Goal: Information Seeking & Learning: Learn about a topic

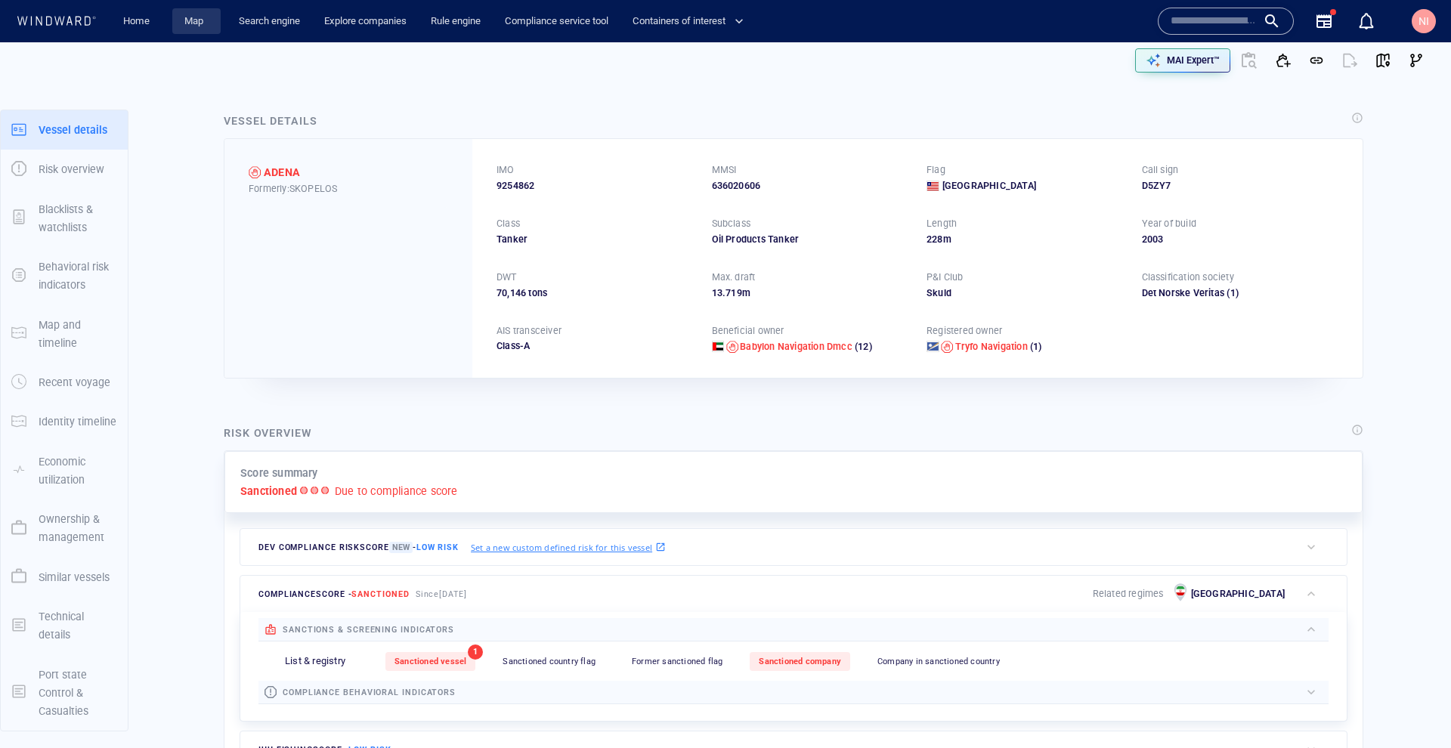
click at [205, 15] on link "Map" at bounding box center [196, 21] width 36 height 26
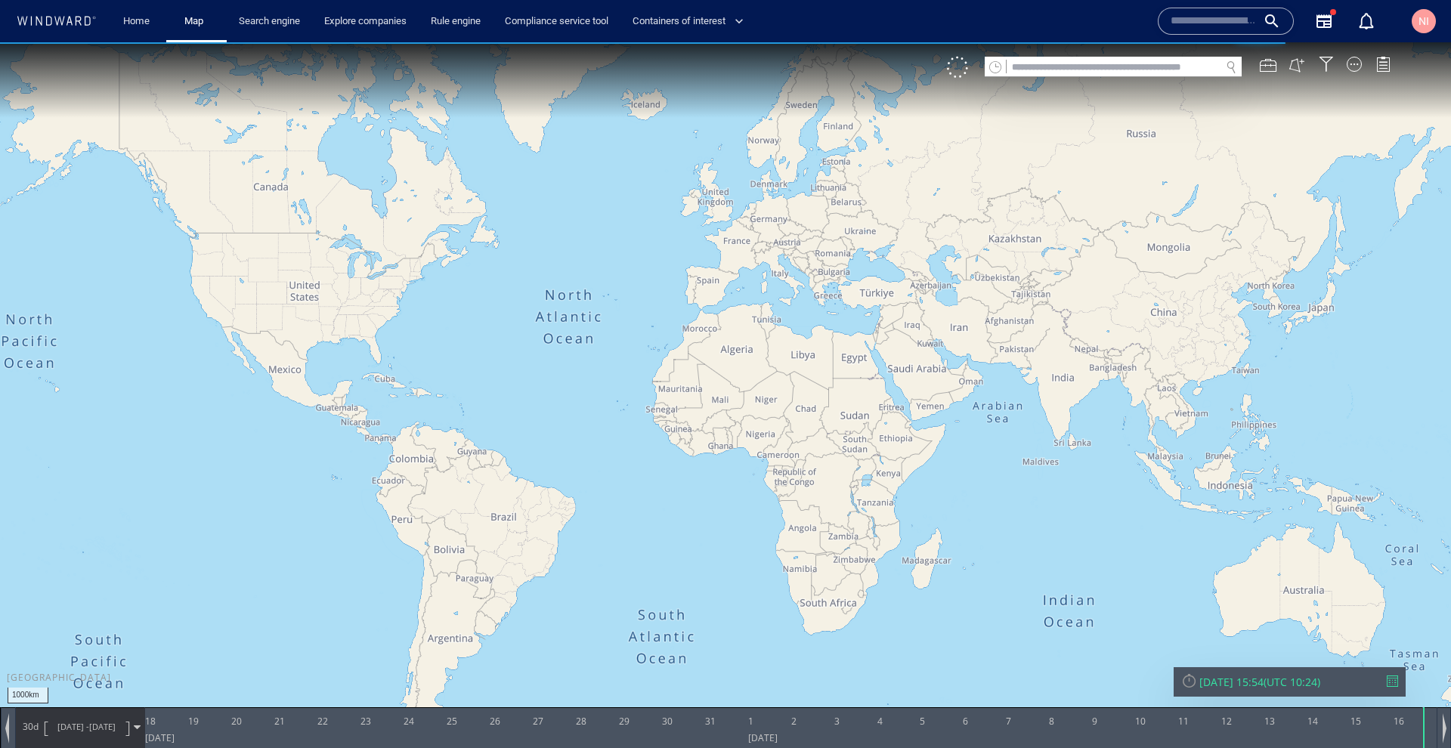
click at [1159, 63] on input "text" at bounding box center [1114, 67] width 214 height 20
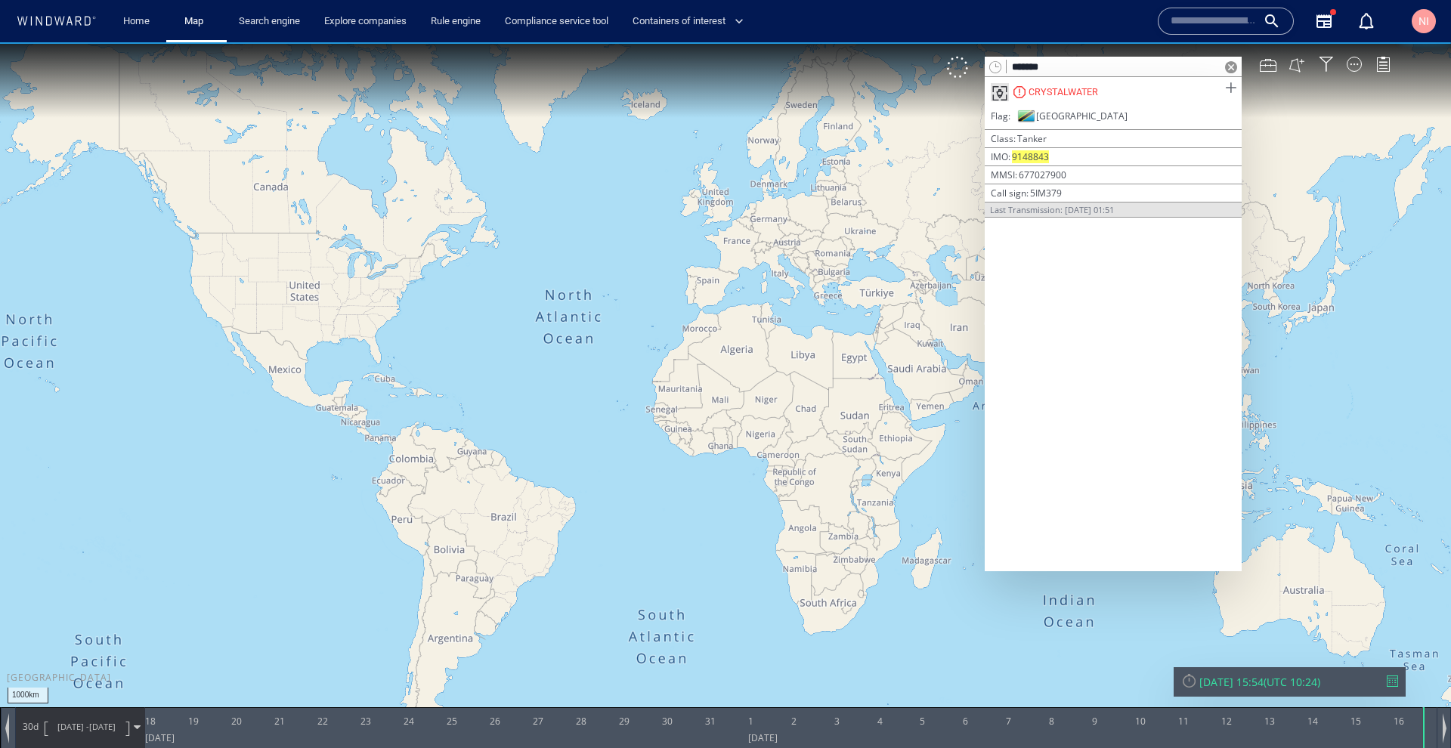
type input "*******"
click at [1230, 89] on span at bounding box center [1230, 88] width 19 height 19
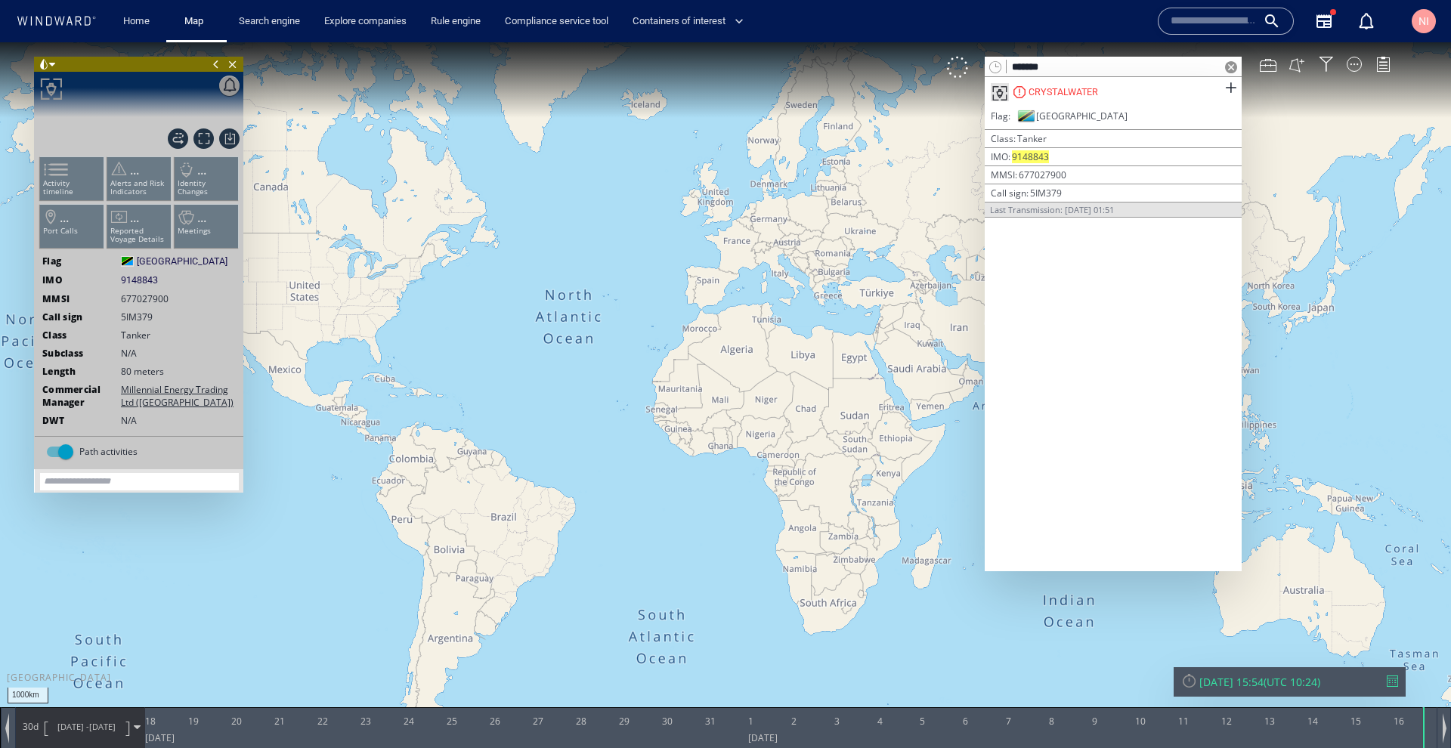
click at [1228, 67] on span at bounding box center [1231, 67] width 12 height 12
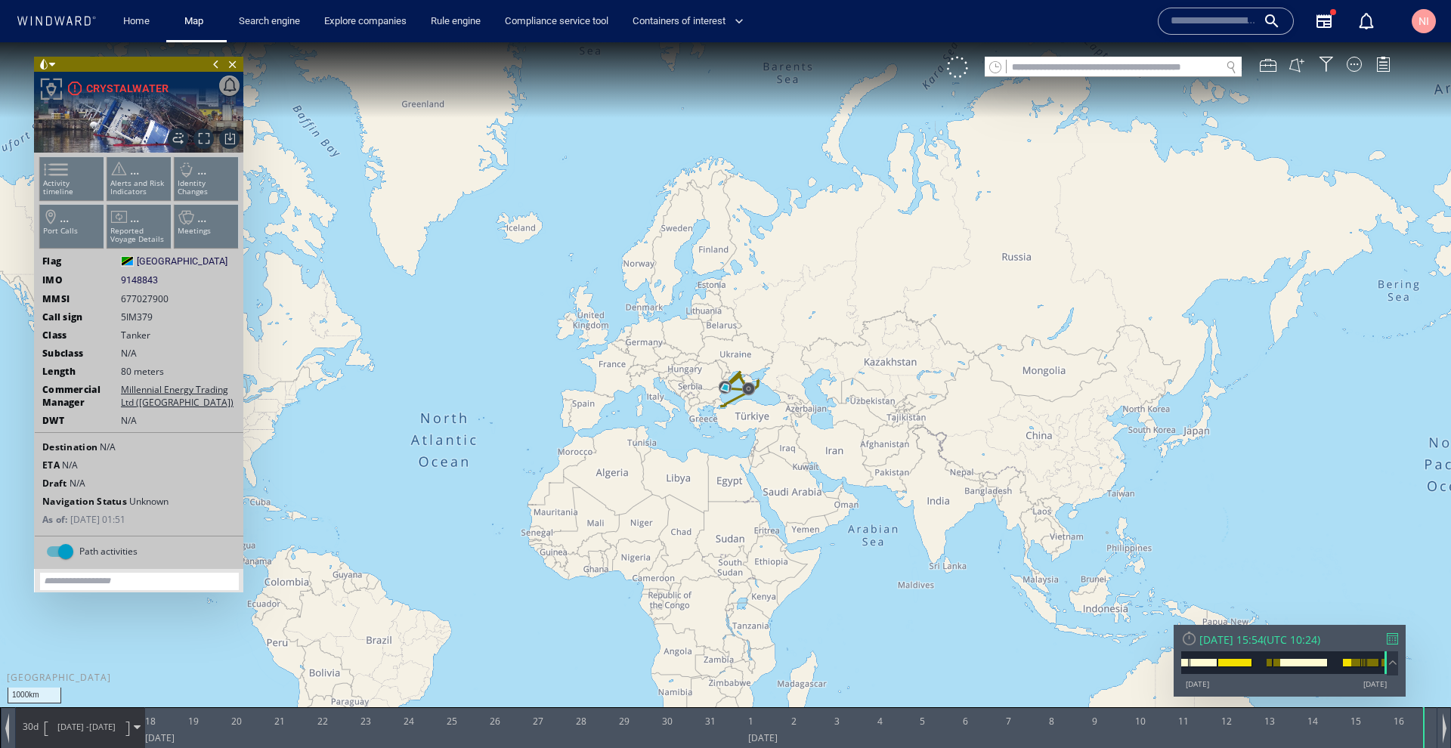
click at [1390, 636] on div at bounding box center [1392, 638] width 11 height 11
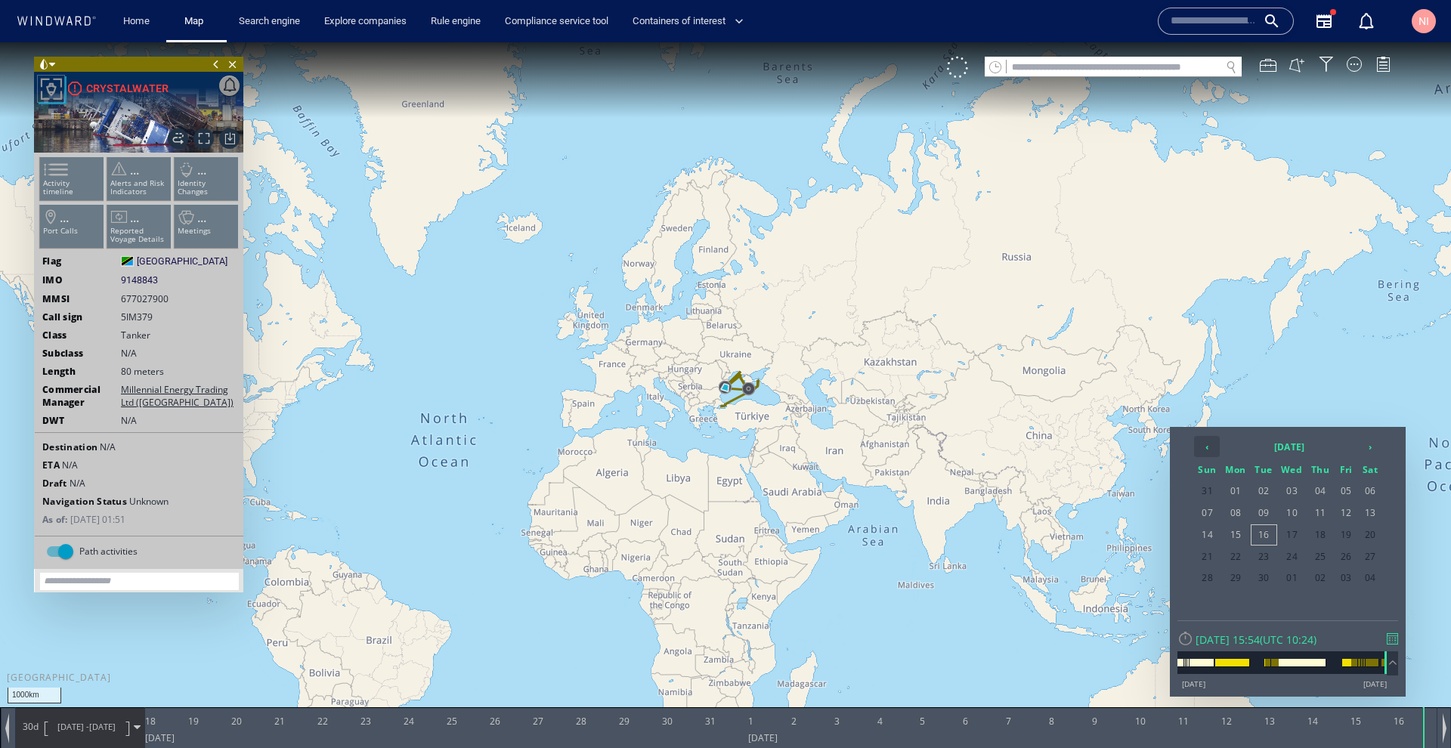
click at [1202, 442] on th "‹" at bounding box center [1207, 446] width 26 height 21
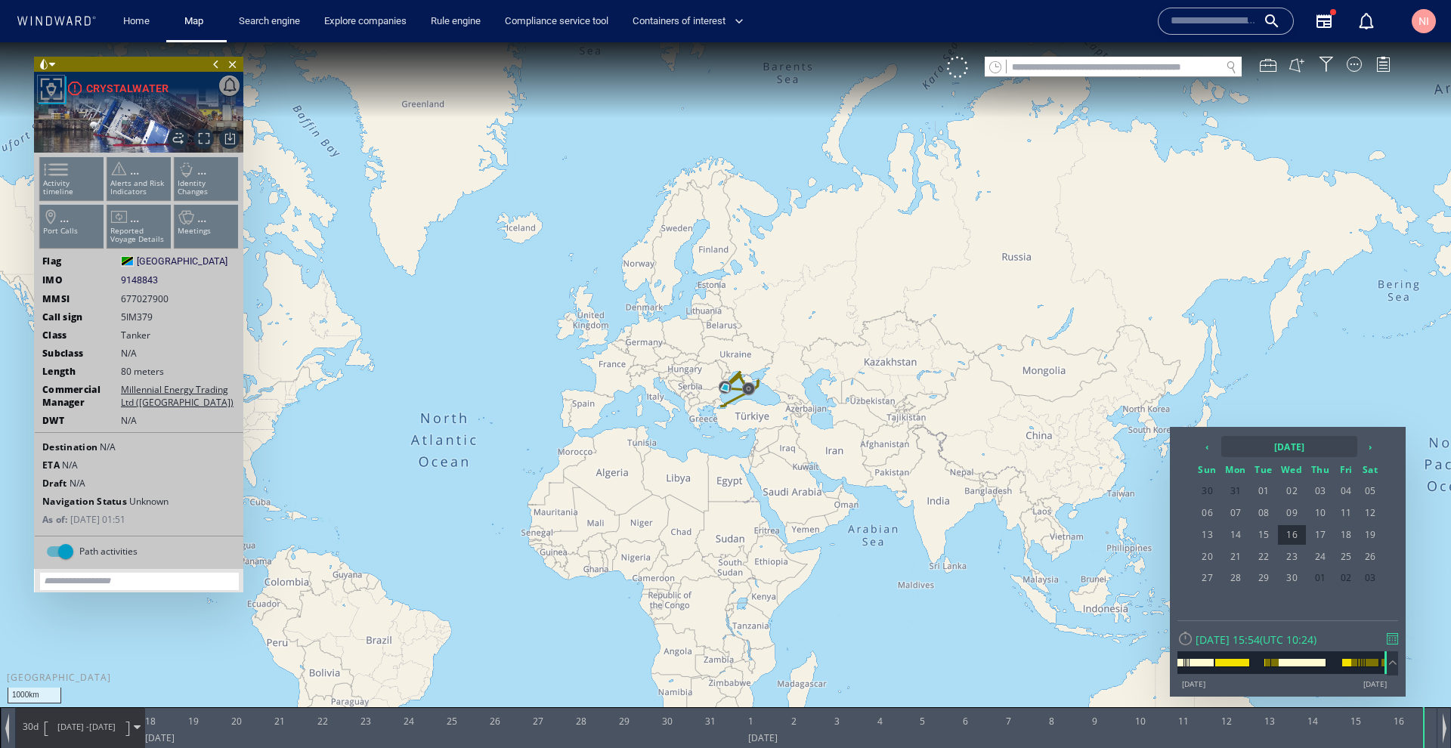
click at [1295, 447] on th "[DATE]" at bounding box center [1289, 446] width 136 height 21
click at [1288, 444] on th "2025" at bounding box center [1280, 446] width 117 height 21
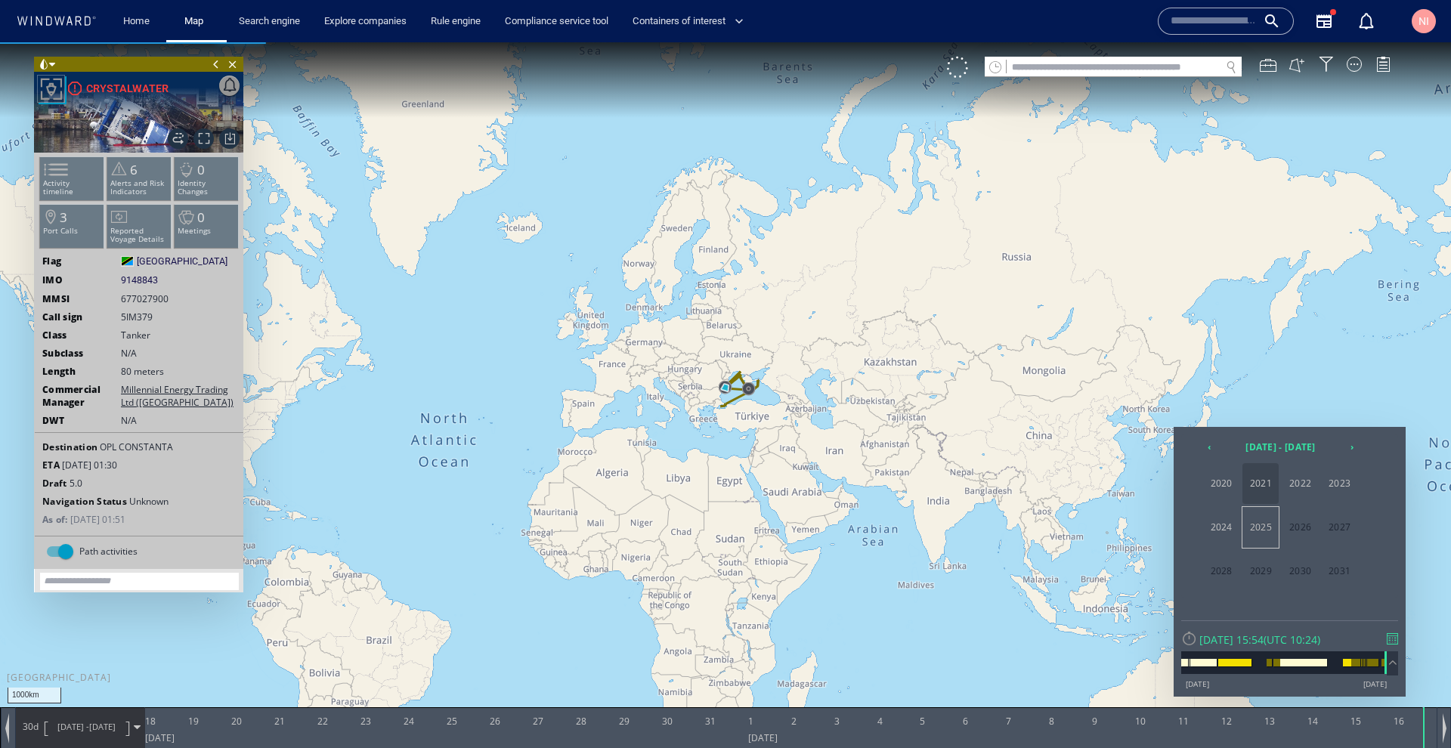
click at [1267, 476] on span "2021" at bounding box center [1260, 483] width 36 height 41
click at [1223, 574] on span "Sep" at bounding box center [1221, 571] width 36 height 41
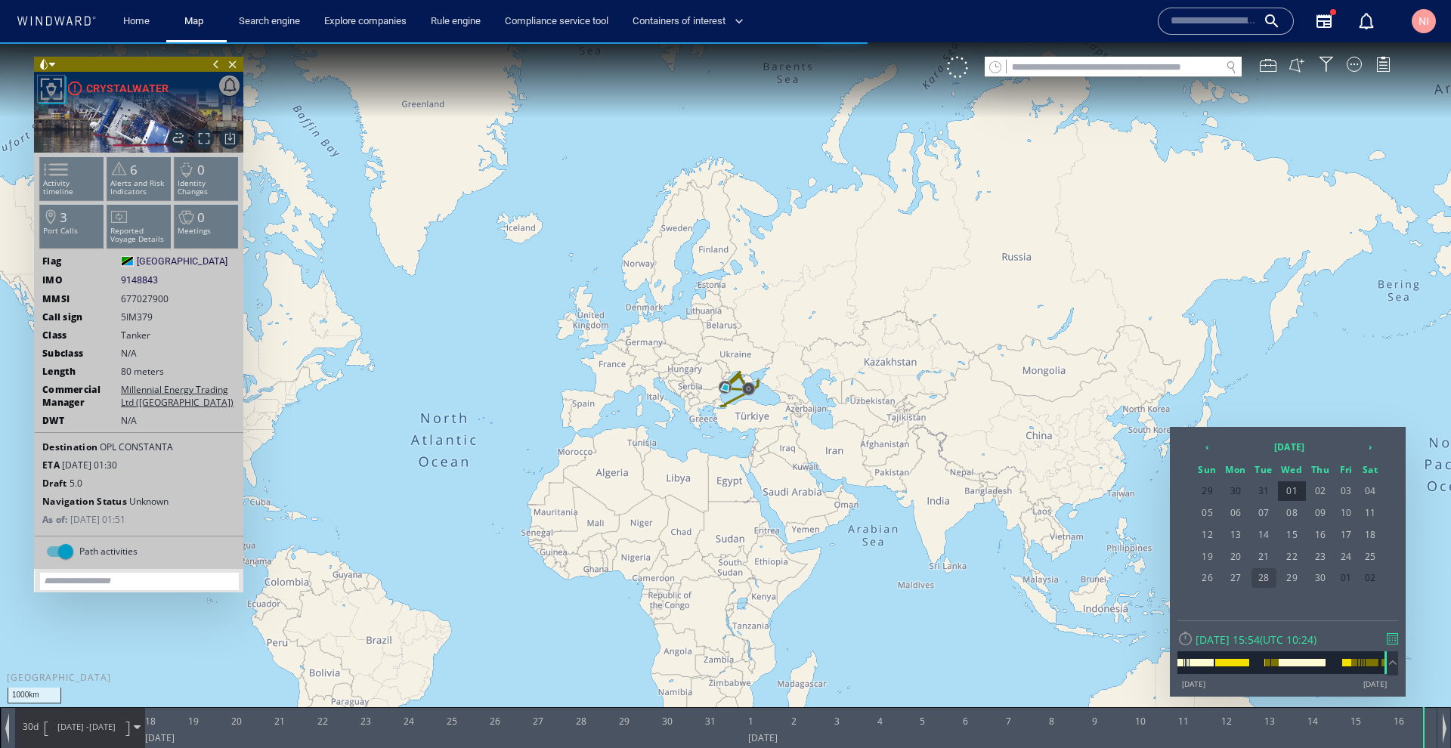
click at [1264, 574] on span "28" at bounding box center [1263, 578] width 25 height 20
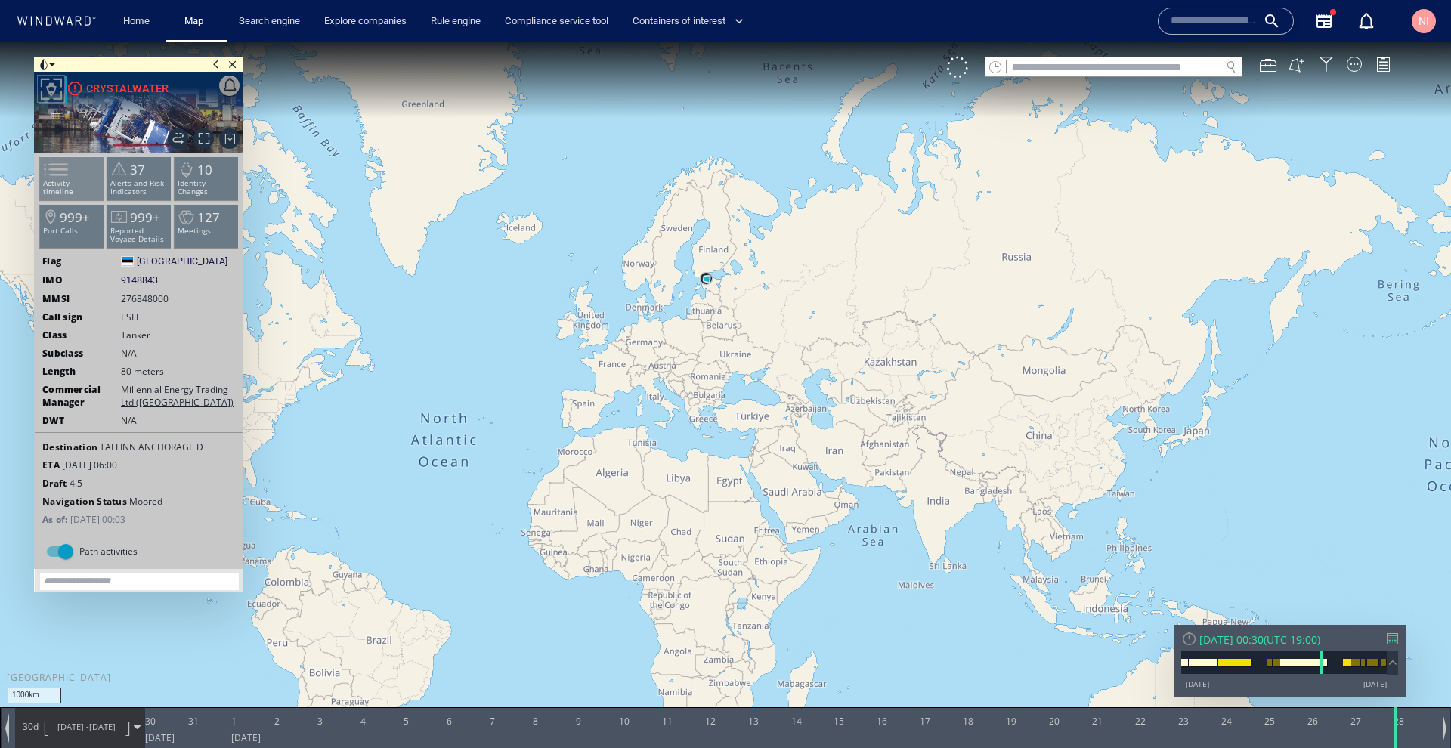
click at [85, 179] on p "Activity timeline" at bounding box center [72, 187] width 64 height 17
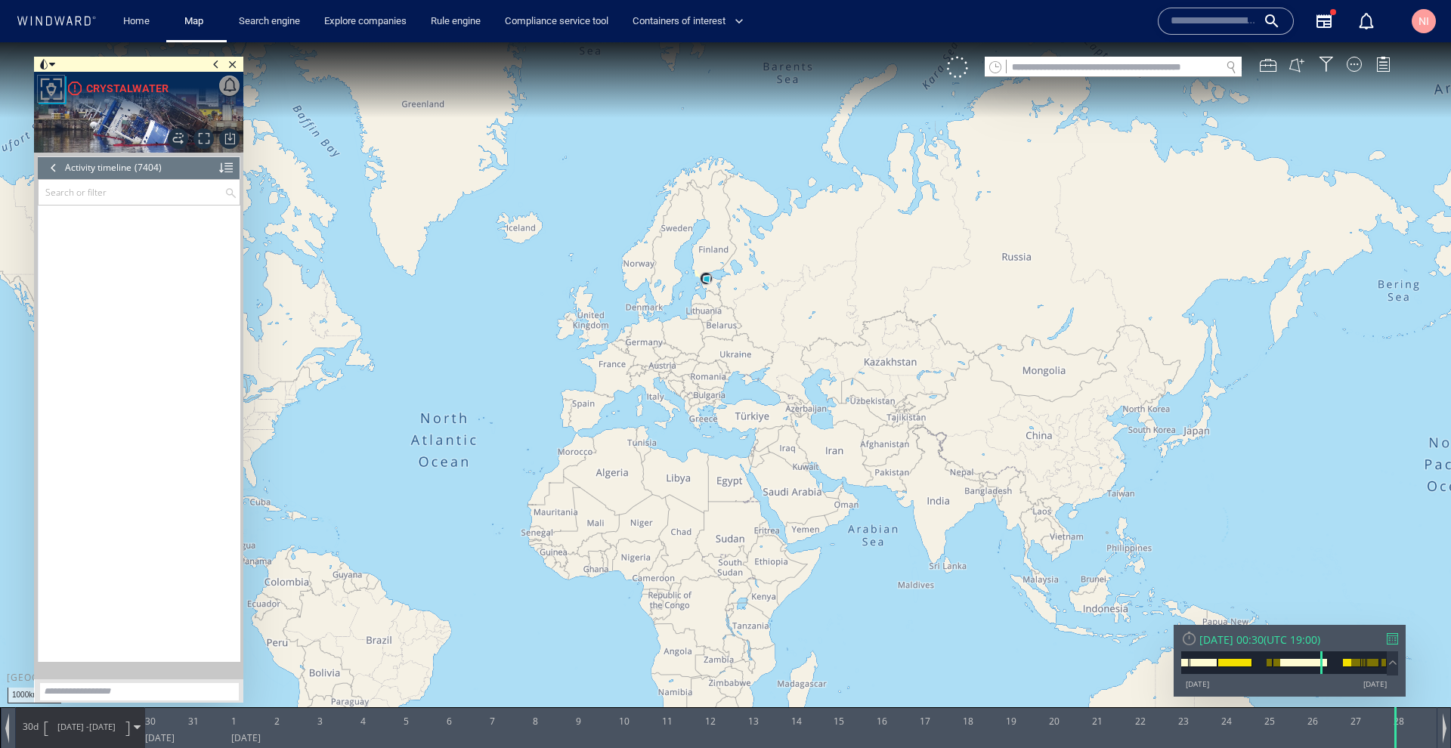
scroll to position [205530, 0]
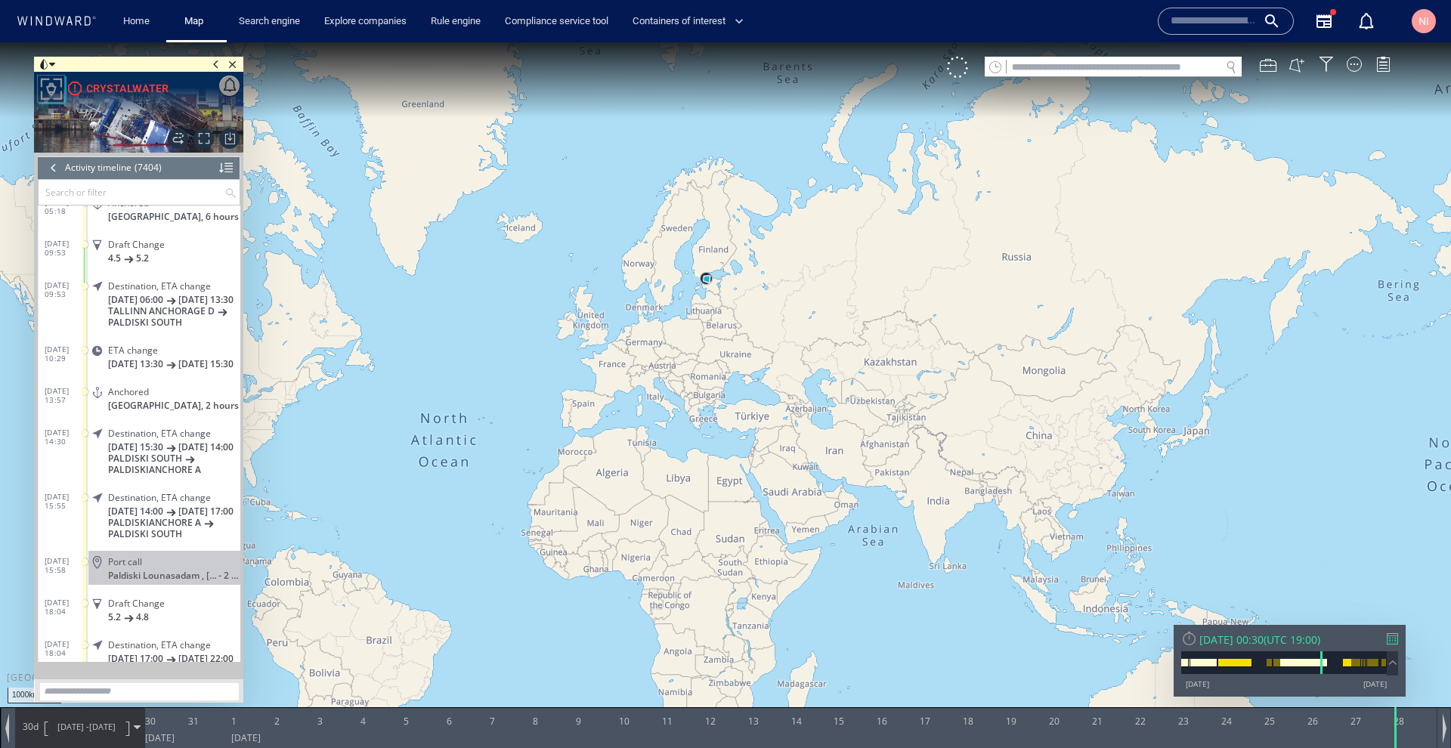
click at [56, 168] on div at bounding box center [53, 167] width 17 height 23
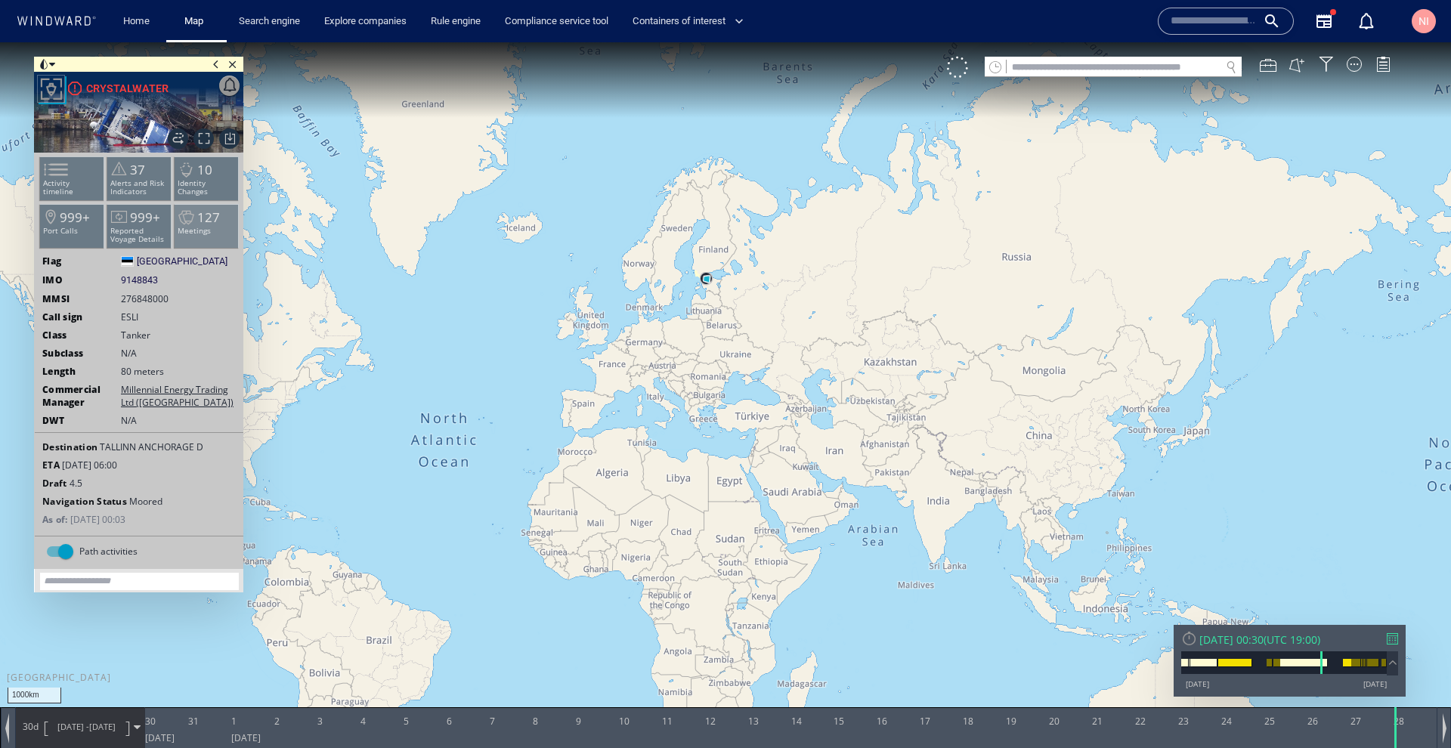
click at [193, 229] on p "Meetings" at bounding box center [207, 231] width 64 height 8
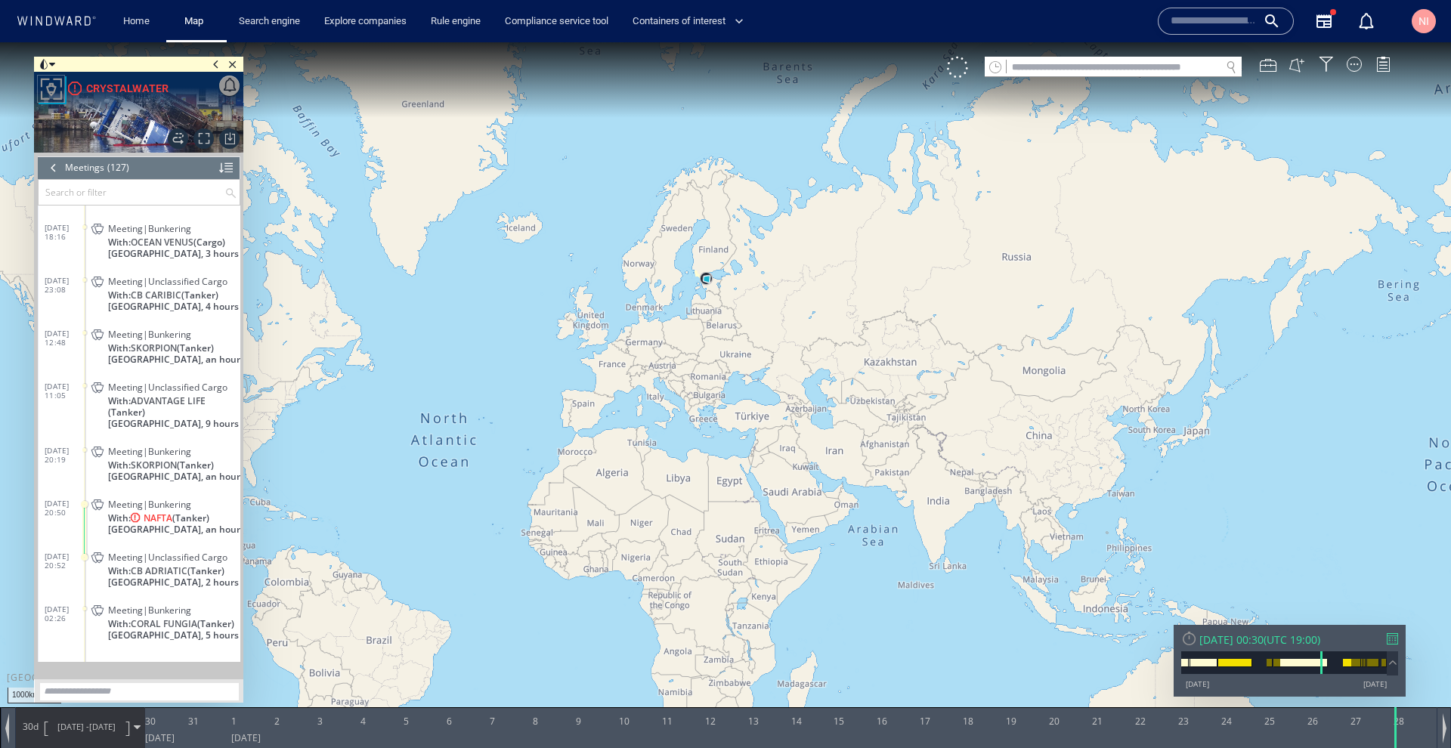
scroll to position [5041, 0]
click at [85, 448] on span at bounding box center [84, 450] width 4 height 4
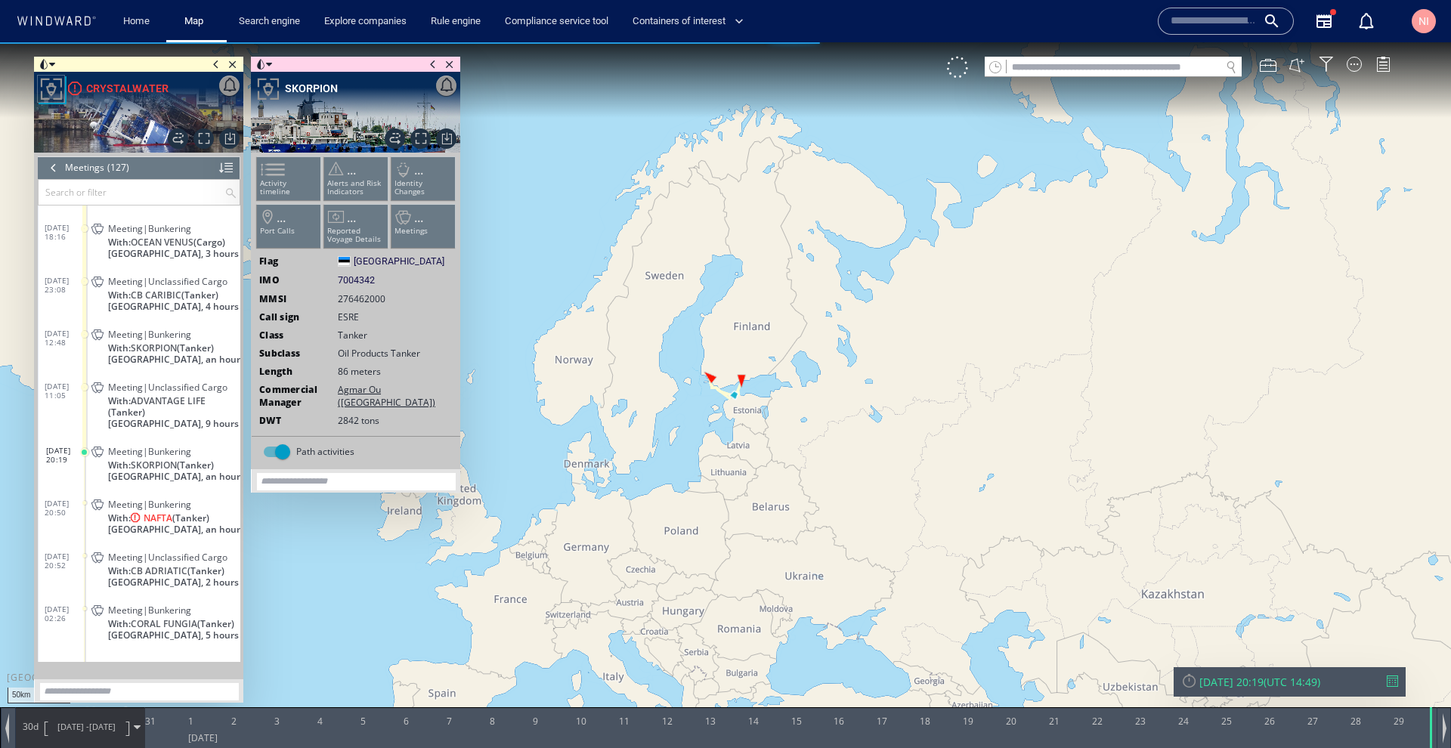
click at [85, 384] on span at bounding box center [84, 387] width 7 height 7
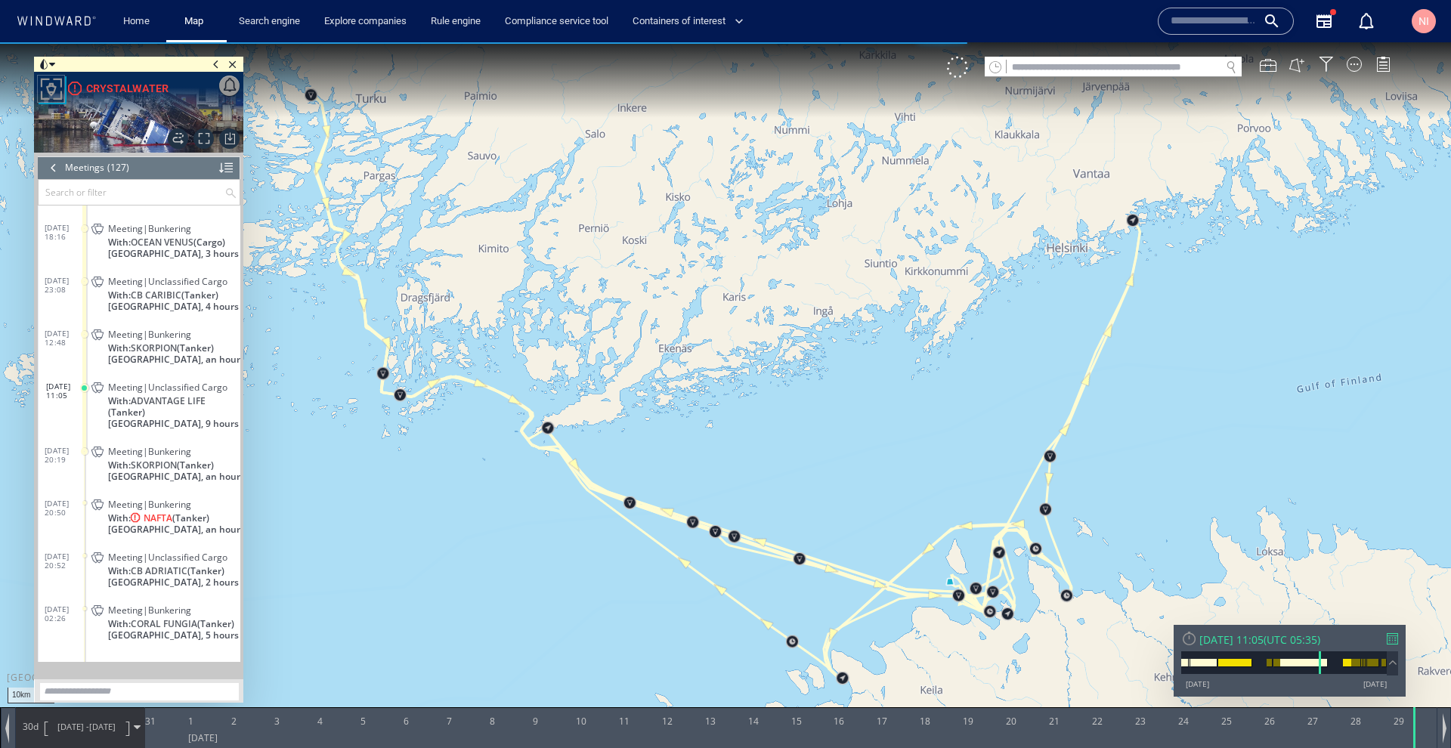
click at [85, 448] on span at bounding box center [84, 451] width 7 height 7
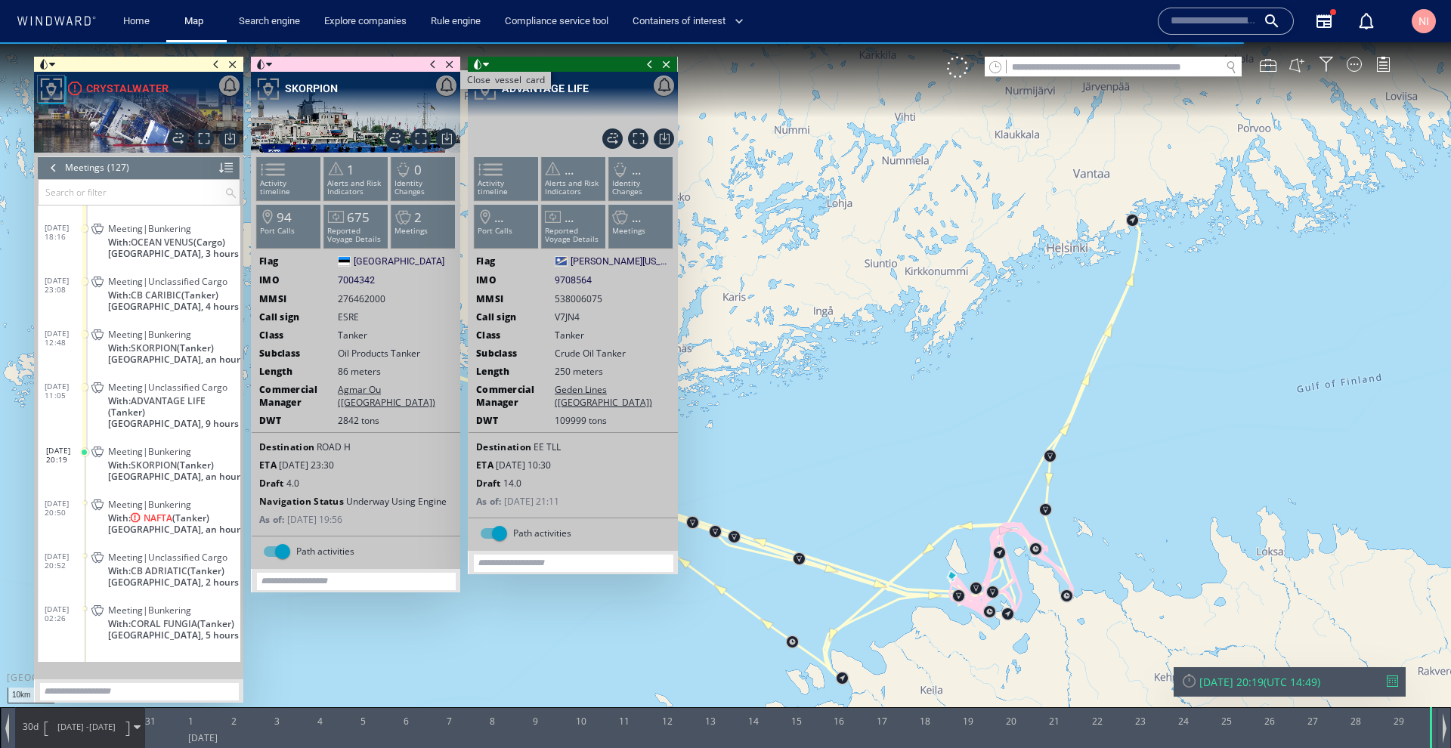
click at [452, 64] on span "Close vessel card" at bounding box center [449, 64] width 17 height 15
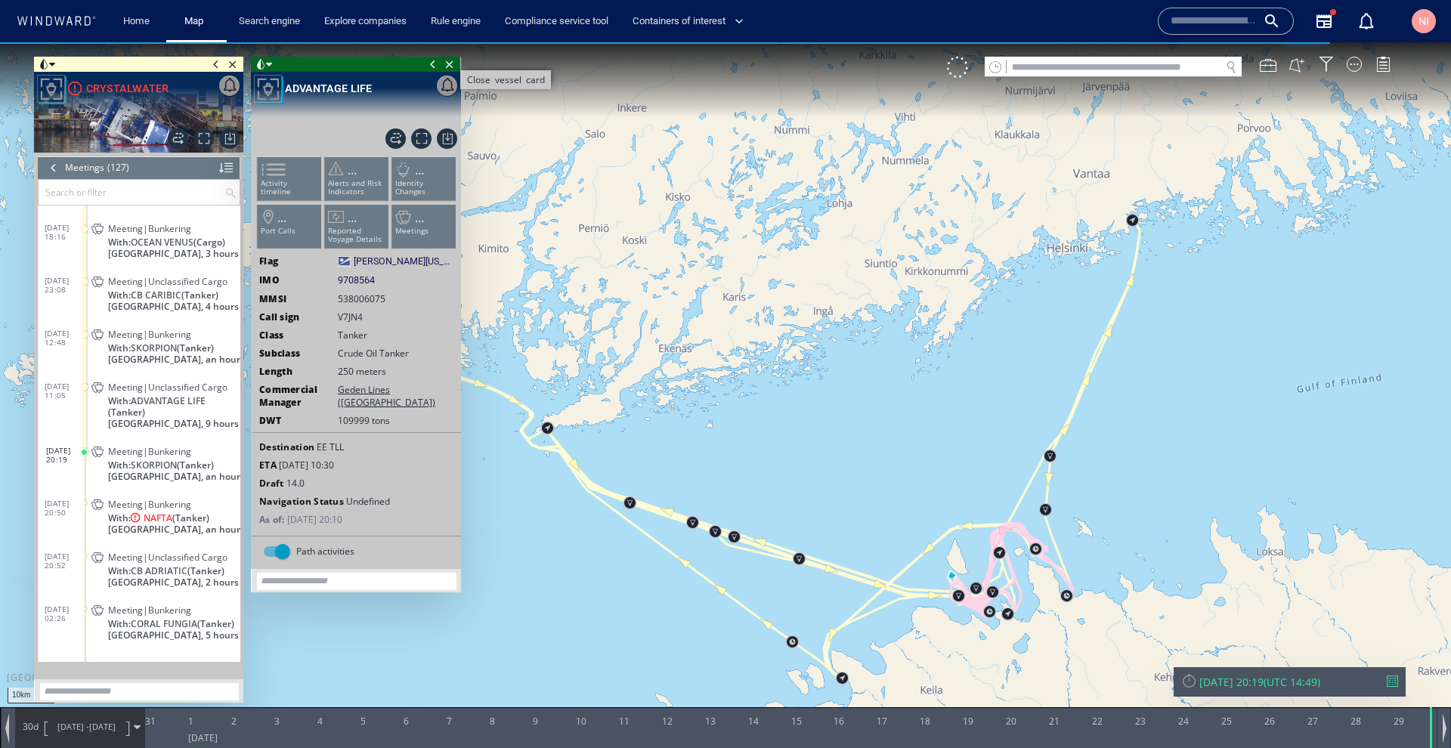
click at [452, 64] on span "Close vessel card" at bounding box center [449, 64] width 17 height 15
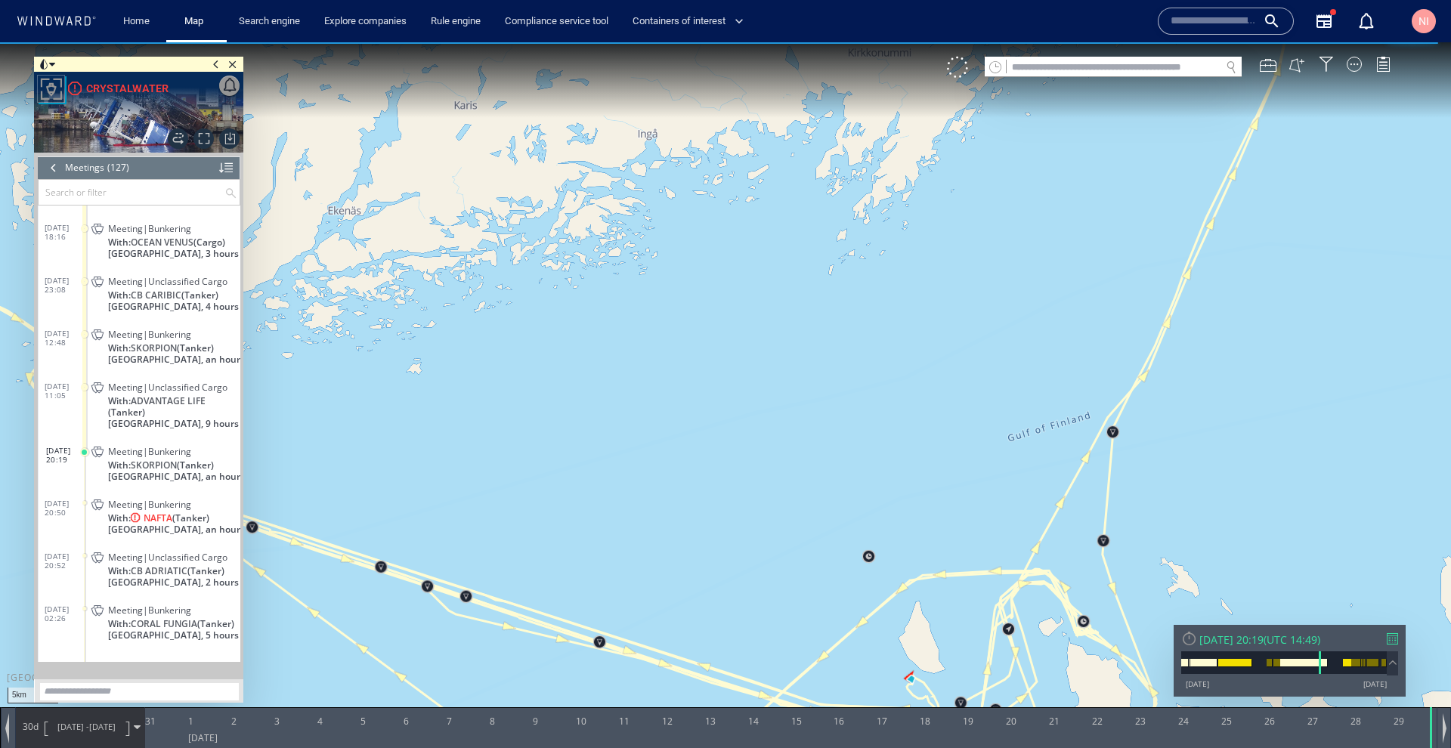
drag, startPoint x: 988, startPoint y: 537, endPoint x: 893, endPoint y: 178, distance: 371.4
click at [893, 178] on canvas "Map" at bounding box center [725, 387] width 1451 height 691
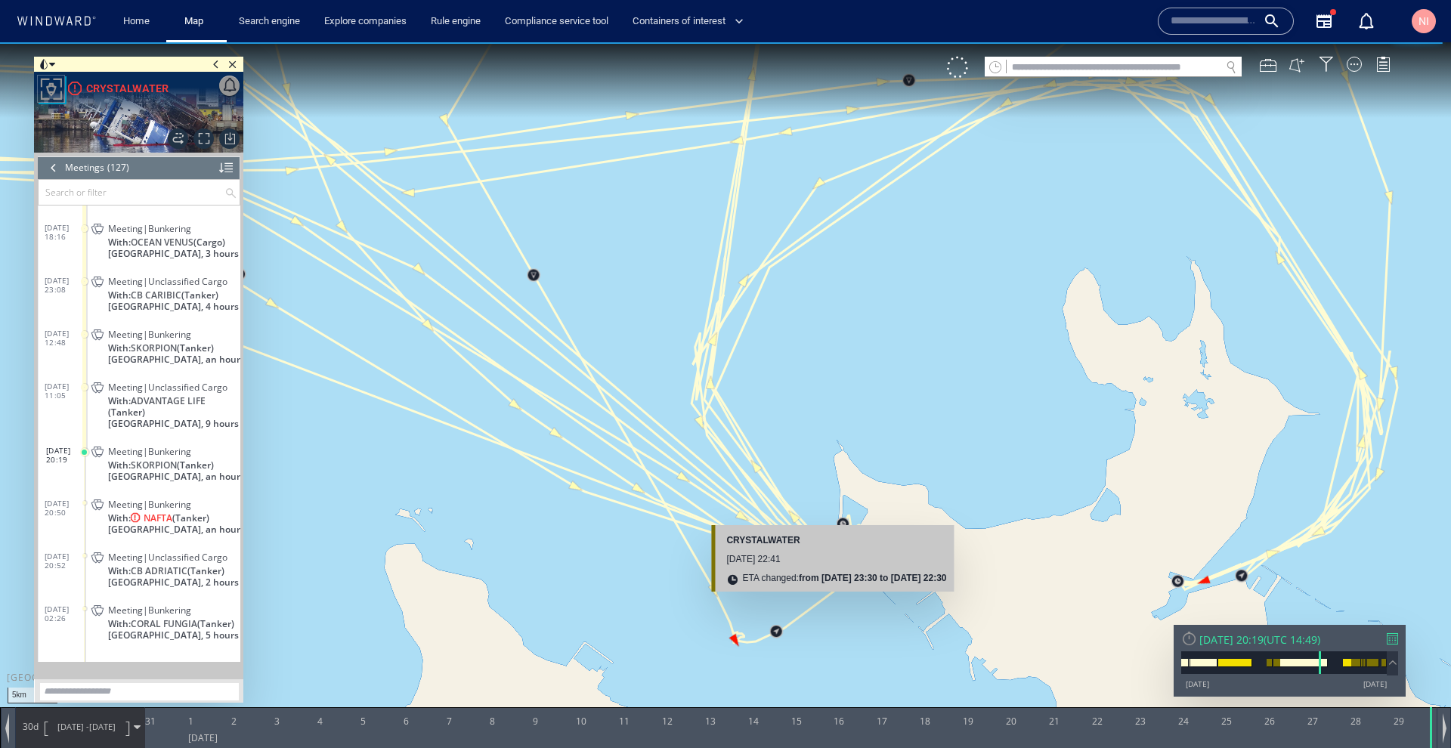
scroll to position [2, 0]
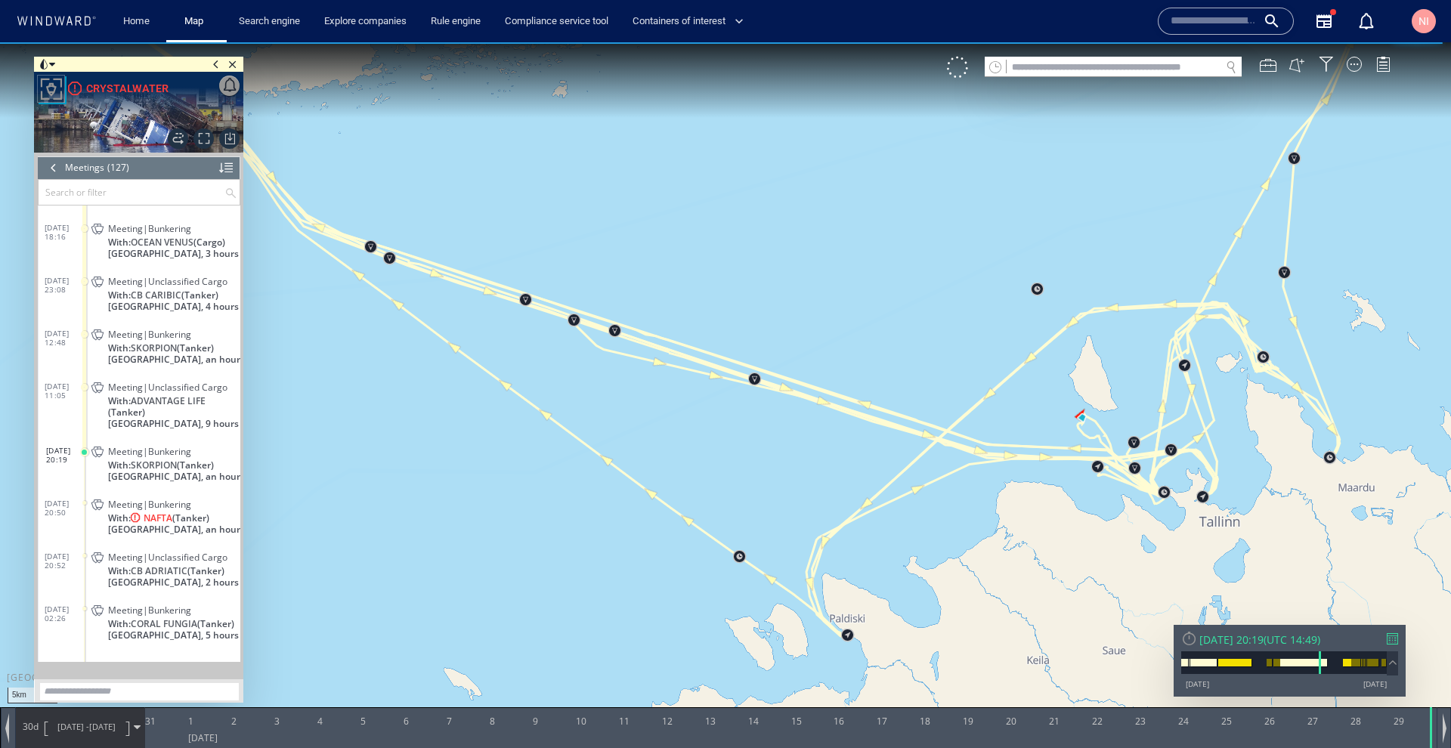
drag, startPoint x: 542, startPoint y: 481, endPoint x: 873, endPoint y: 378, distance: 346.8
click at [873, 378] on canvas "Map" at bounding box center [725, 387] width 1451 height 691
